Goal: Transaction & Acquisition: Purchase product/service

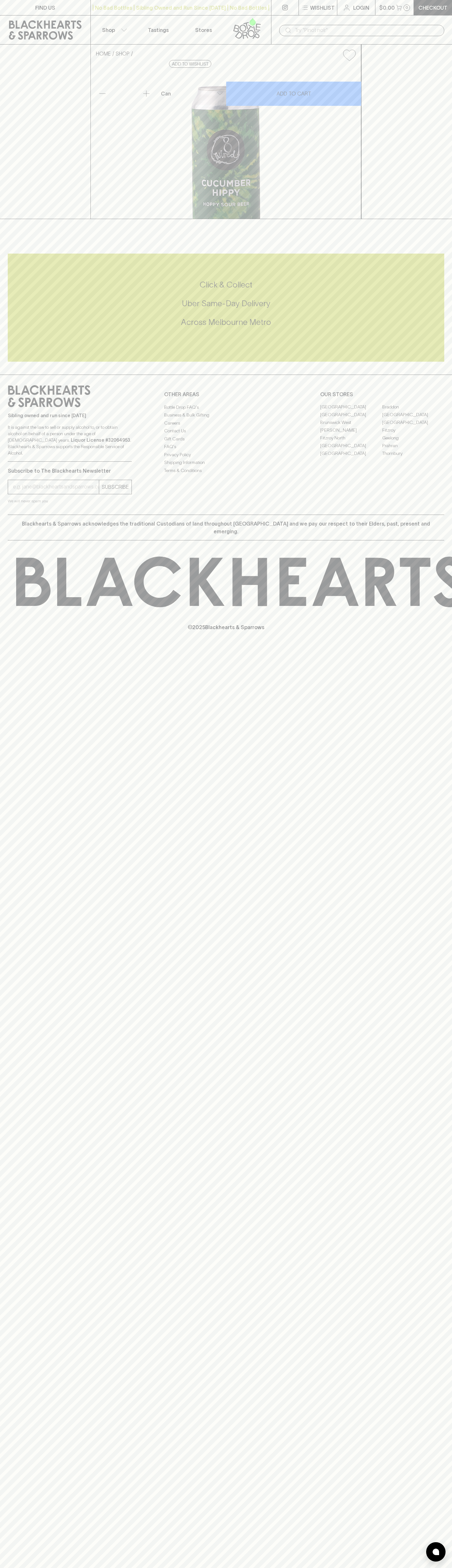
click at [284, 23] on div "​" at bounding box center [361, 30] width 181 height 29
click at [448, 155] on div "HOME SHOP 8 Wired Hippy Cucumber $10.00 Add to wishlist 10% discount when purch…" at bounding box center [226, 131] width 452 height 175
click at [120, 1567] on html "FIND US | No Bad Bottles | Sibling Owned and Run Since 2006 | No Bad Bottles | …" at bounding box center [226, 784] width 452 height 1568
click at [10, 1012] on div "FIND US | No Bad Bottles | Sibling Owned and Run Since 2006 | No Bad Bottles | …" at bounding box center [226, 784] width 452 height 1568
